Goal: Check status: Check status

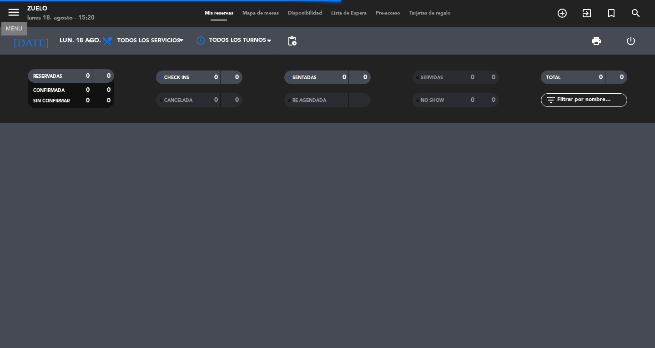
click at [11, 10] on icon "menu" at bounding box center [14, 12] width 14 height 14
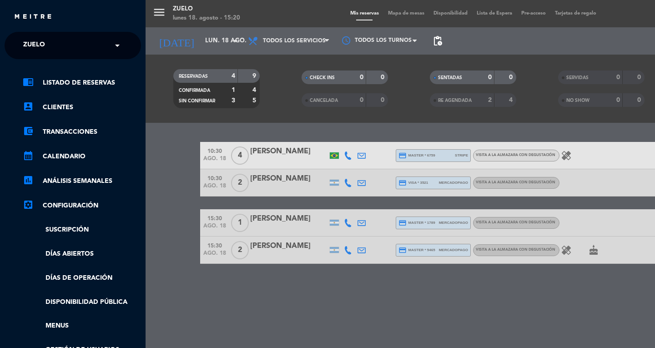
click at [63, 45] on input "text" at bounding box center [73, 46] width 111 height 20
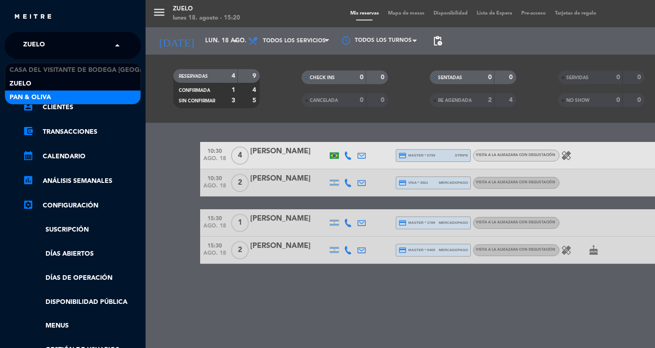
click at [65, 100] on div "Pan & Oliva" at bounding box center [73, 98] width 136 height 14
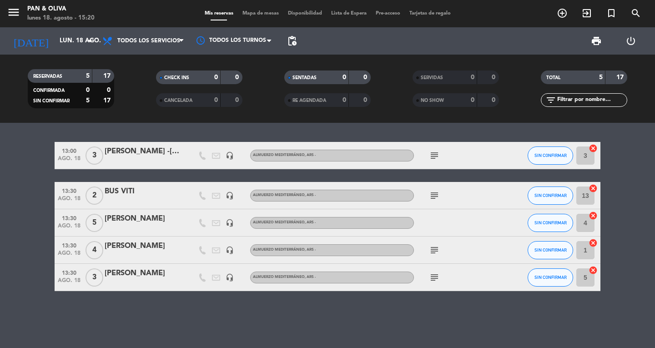
click at [433, 253] on icon "subject" at bounding box center [434, 250] width 11 height 11
click at [439, 249] on icon "subject" at bounding box center [434, 250] width 11 height 11
click at [7, 11] on icon "menu" at bounding box center [14, 12] width 14 height 14
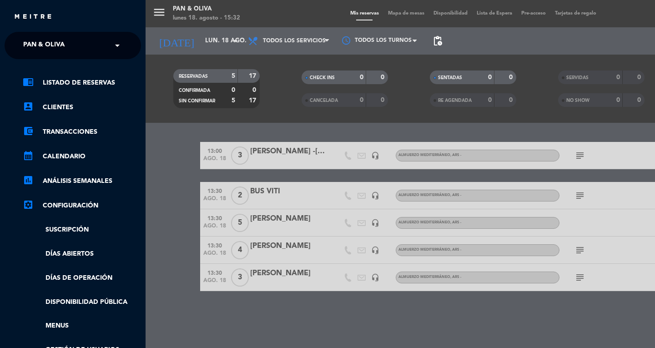
click at [25, 33] on ng-select "× Pan & Oliva ×" at bounding box center [73, 45] width 136 height 27
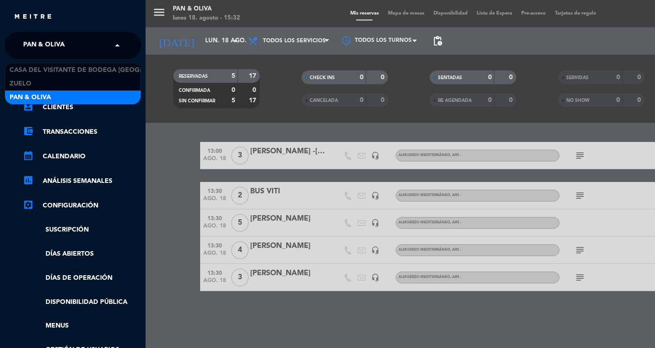
drag, startPoint x: 25, startPoint y: 38, endPoint x: 25, endPoint y: 47, distance: 9.1
click at [25, 39] on span "Pan & Oliva" at bounding box center [43, 45] width 41 height 19
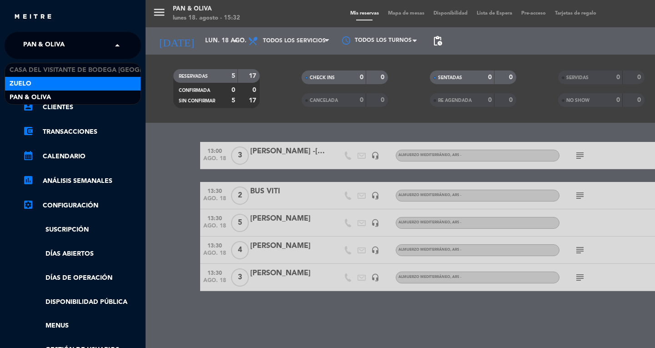
click at [16, 79] on span "Zuelo" at bounding box center [21, 84] width 22 height 10
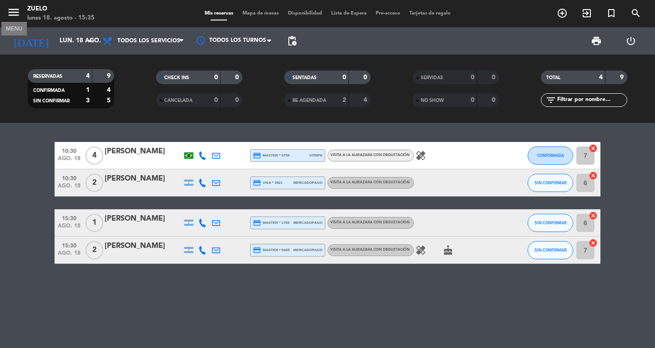
click at [15, 14] on icon "menu" at bounding box center [14, 12] width 14 height 14
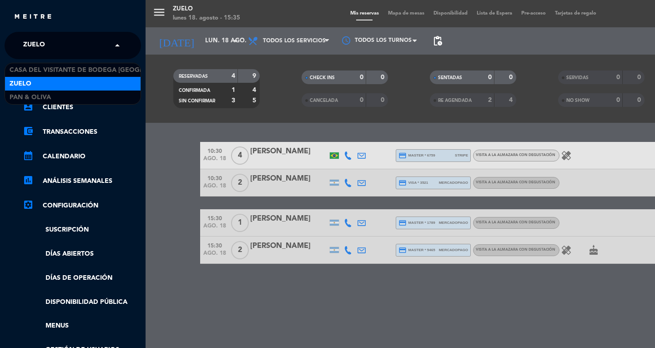
click at [58, 44] on div "× Zuelo" at bounding box center [39, 45] width 39 height 19
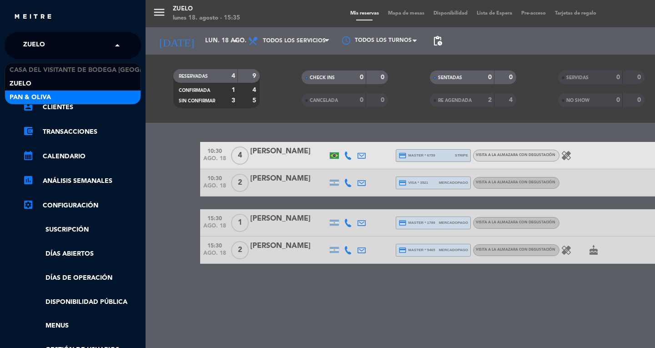
click at [57, 91] on div "Pan & Oliva" at bounding box center [73, 98] width 136 height 14
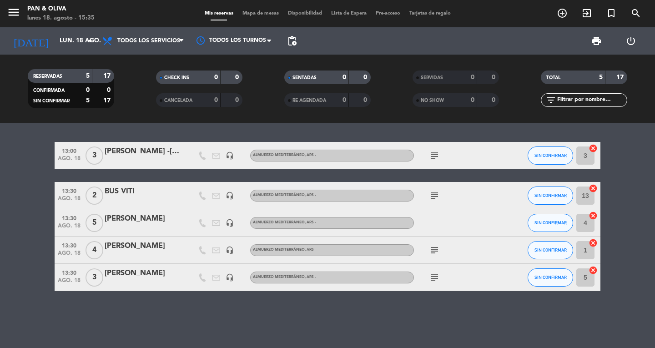
click at [433, 251] on icon "subject" at bounding box center [434, 250] width 11 height 11
drag, startPoint x: 433, startPoint y: 250, endPoint x: 437, endPoint y: 268, distance: 18.5
click at [434, 253] on icon "subject" at bounding box center [434, 250] width 11 height 11
click at [438, 276] on icon "subject" at bounding box center [434, 277] width 11 height 11
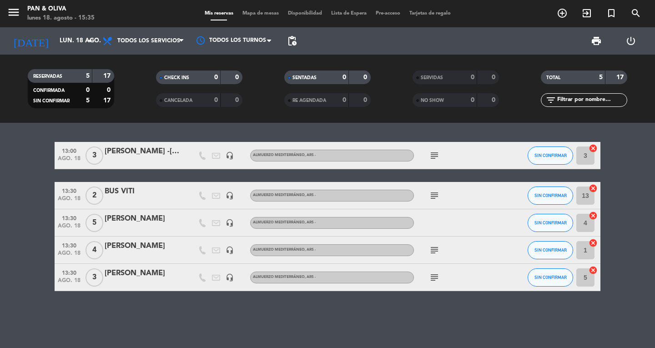
drag, startPoint x: 433, startPoint y: 185, endPoint x: 433, endPoint y: 191, distance: 5.9
click at [433, 185] on div "subject" at bounding box center [455, 195] width 82 height 27
click at [433, 192] on icon "subject" at bounding box center [434, 195] width 11 height 11
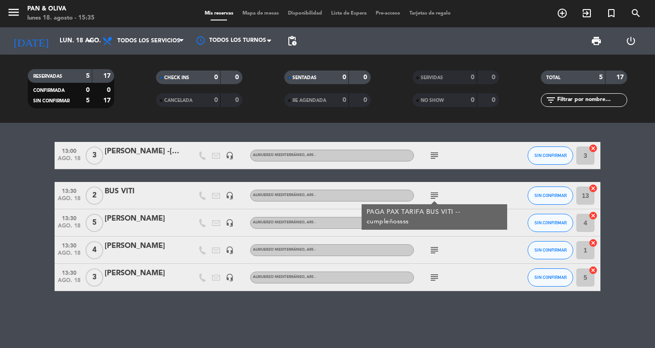
click at [433, 155] on icon "subject" at bounding box center [434, 155] width 11 height 11
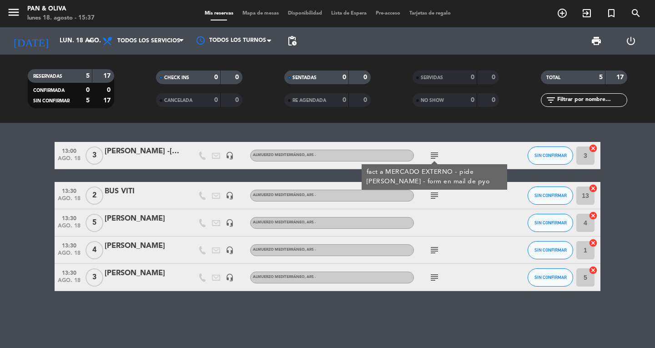
click at [434, 279] on icon "subject" at bounding box center [434, 277] width 11 height 11
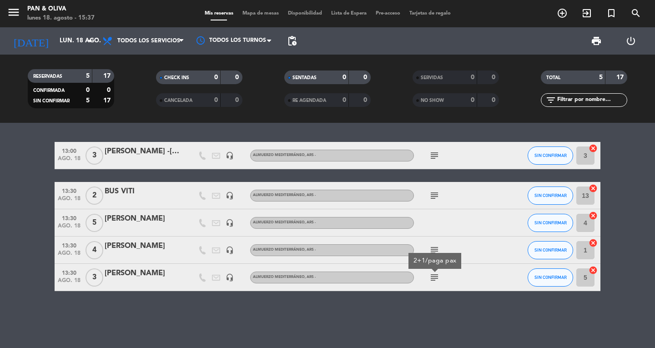
click at [434, 279] on icon "subject" at bounding box center [434, 277] width 11 height 11
click at [434, 152] on icon "subject" at bounding box center [434, 155] width 11 height 11
